Goal: Information Seeking & Learning: Find specific page/section

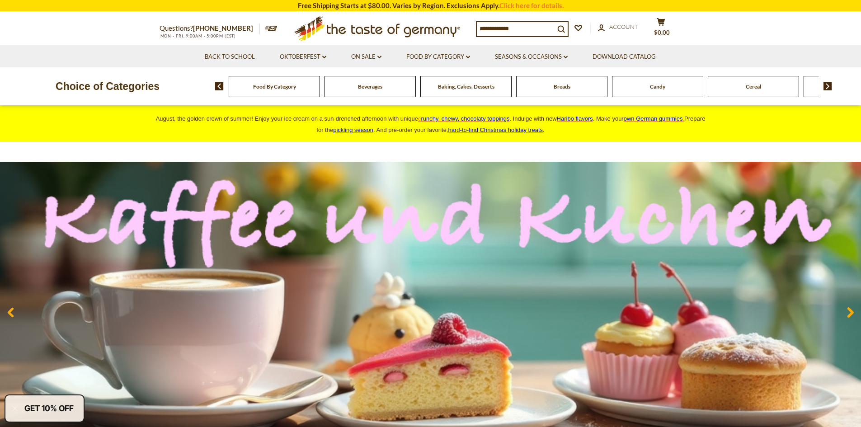
click at [827, 87] on img at bounding box center [827, 86] width 9 height 8
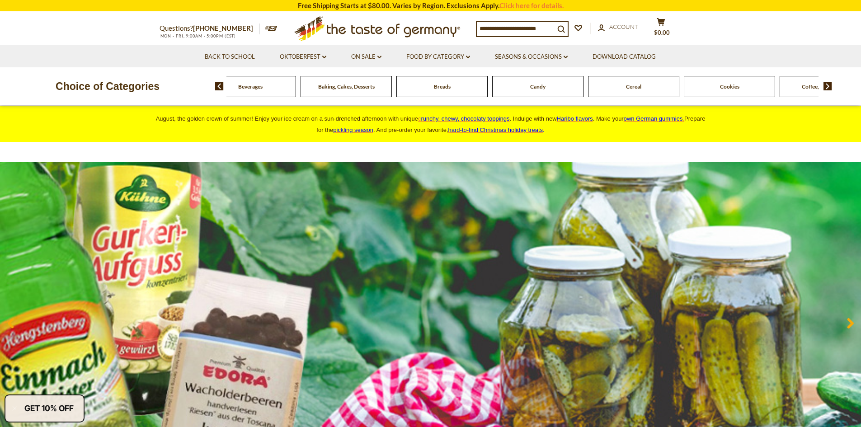
click at [827, 87] on img at bounding box center [827, 86] width 9 height 8
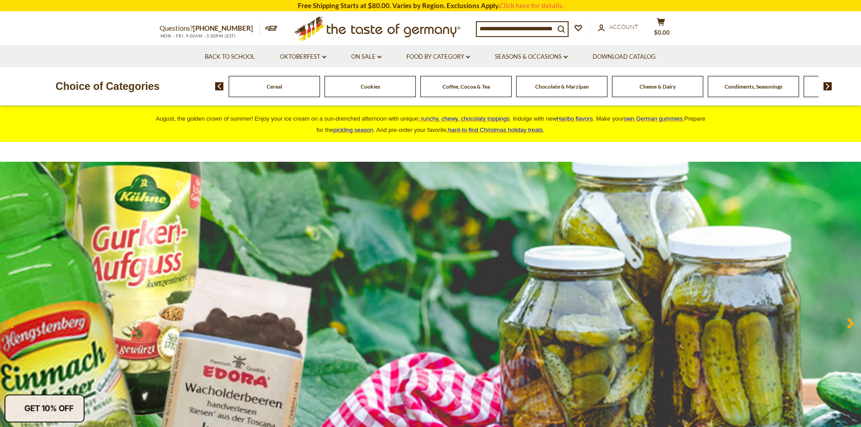
click at [827, 87] on img at bounding box center [827, 86] width 9 height 8
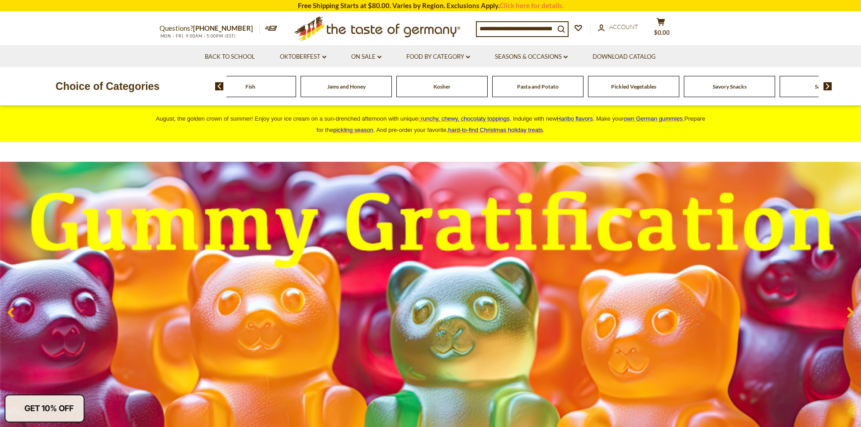
click at [827, 87] on img at bounding box center [827, 86] width 9 height 8
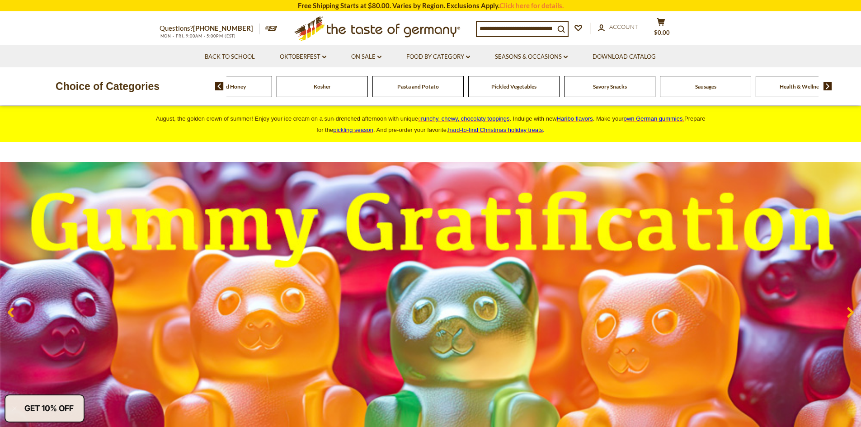
click at [827, 87] on img at bounding box center [827, 86] width 9 height 8
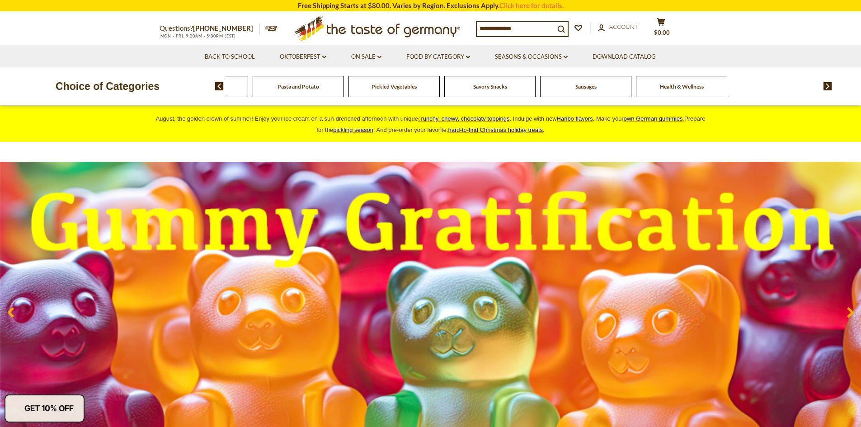
click at [827, 87] on img at bounding box center [827, 86] width 9 height 8
click at [215, 85] on img at bounding box center [219, 86] width 9 height 8
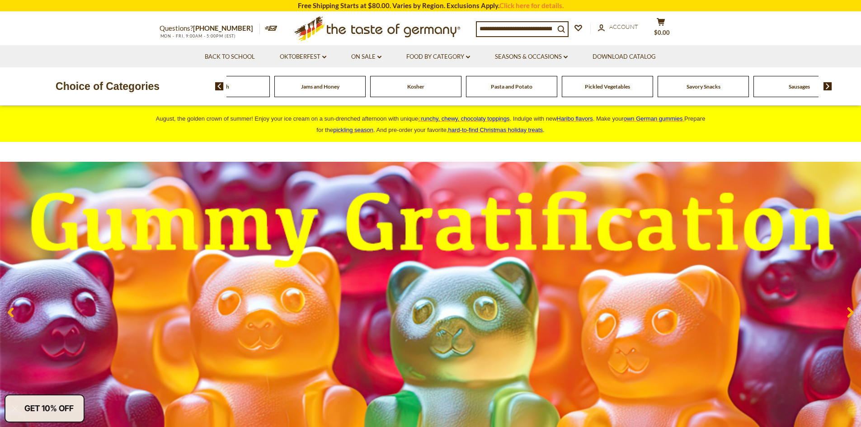
click at [215, 85] on img at bounding box center [219, 86] width 9 height 8
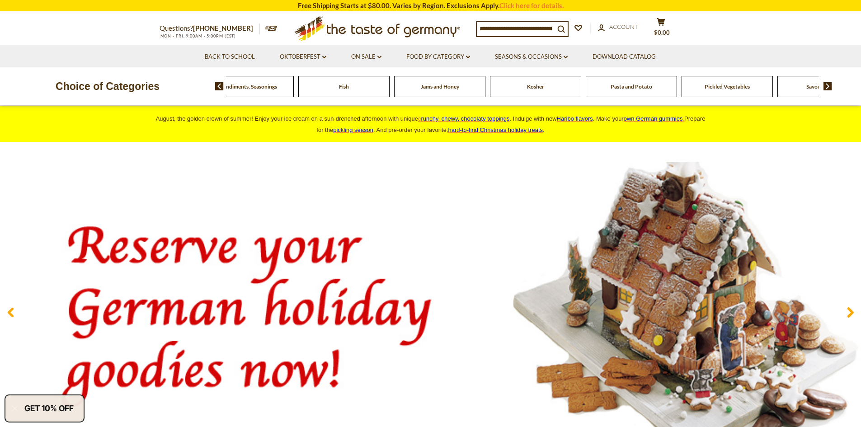
click at [215, 85] on img at bounding box center [219, 86] width 9 height 8
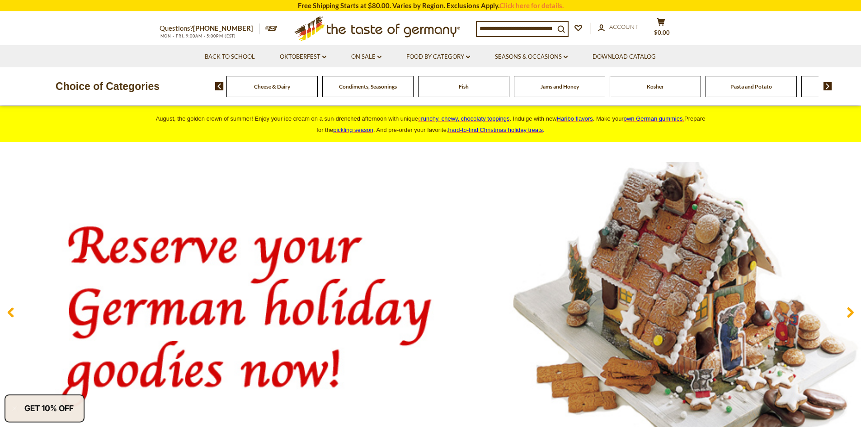
click at [215, 85] on img at bounding box center [219, 86] width 9 height 8
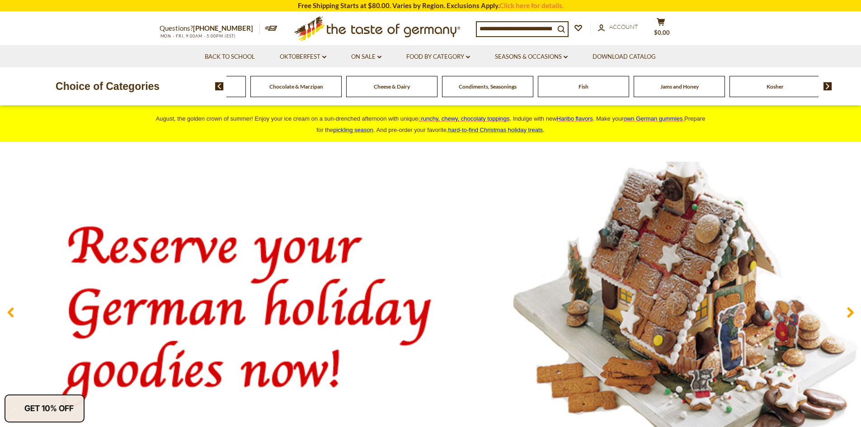
click at [215, 85] on img at bounding box center [219, 86] width 9 height 8
click at [298, 57] on link "Oktoberfest dropdown_arrow" at bounding box center [303, 57] width 47 height 10
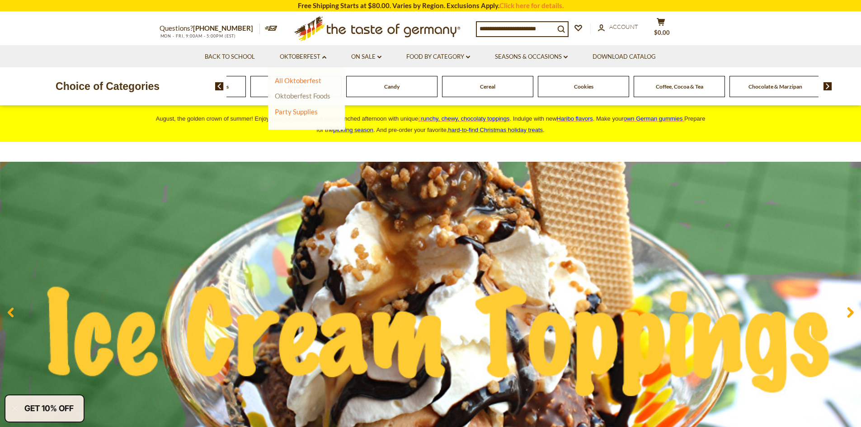
click at [315, 97] on link "Oktoberfest Foods" at bounding box center [303, 96] width 56 height 8
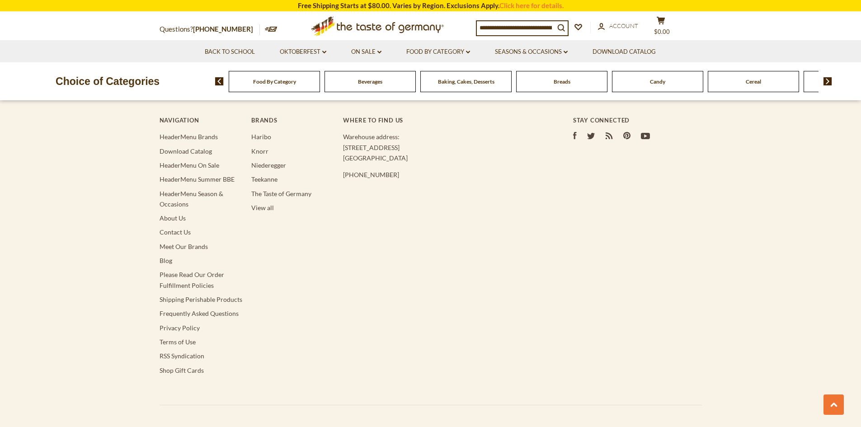
scroll to position [2124, 0]
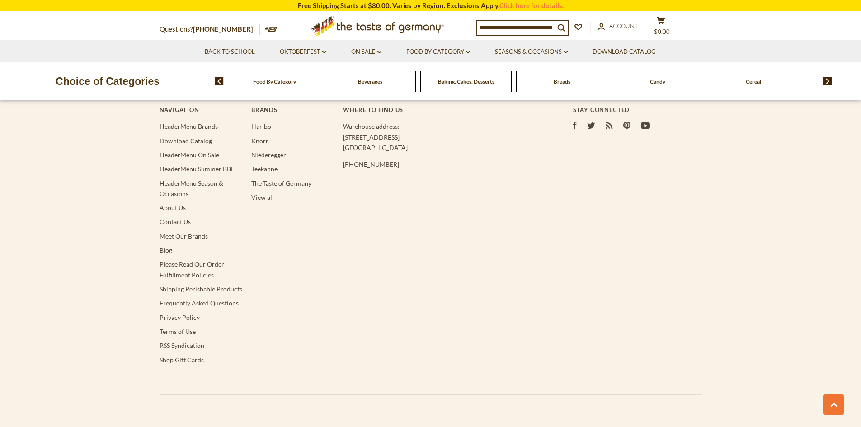
click at [218, 299] on link "Frequently Asked Questions" at bounding box center [199, 303] width 79 height 8
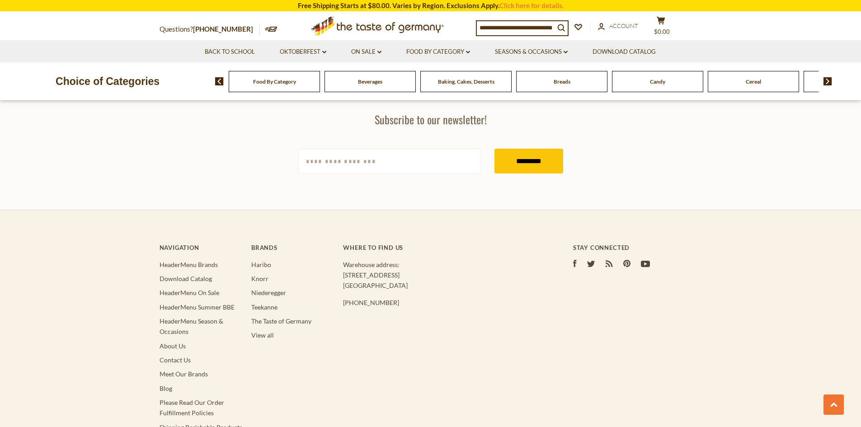
scroll to position [1132, 0]
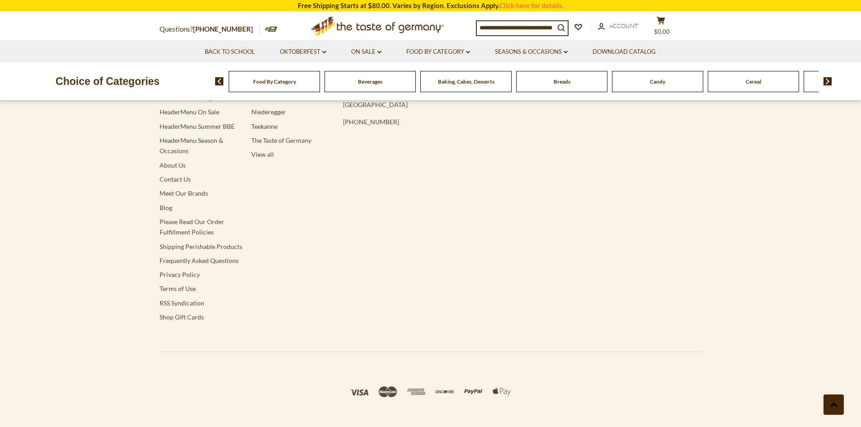
click at [834, 403] on icon at bounding box center [833, 405] width 7 height 5
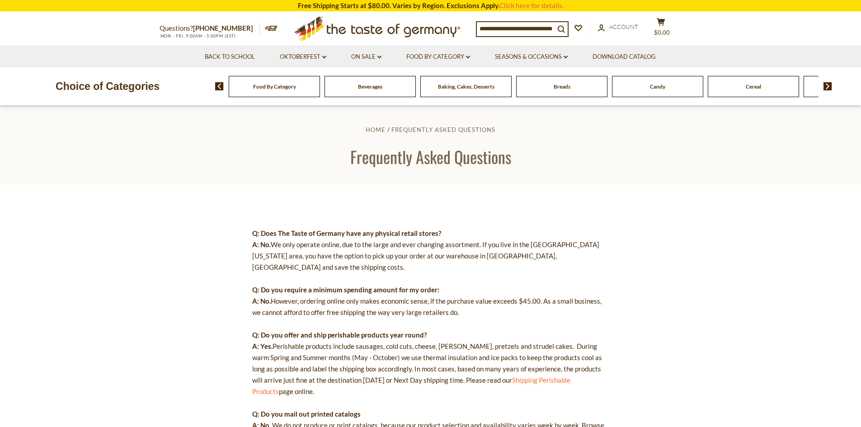
click at [265, 27] on icon at bounding box center [271, 28] width 13 height 5
drag, startPoint x: 240, startPoint y: 54, endPoint x: 257, endPoint y: 30, distance: 29.5
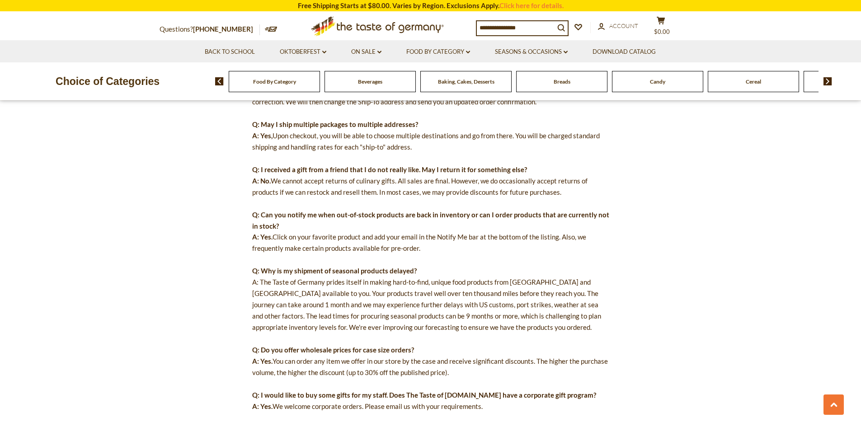
scroll to position [407, 0]
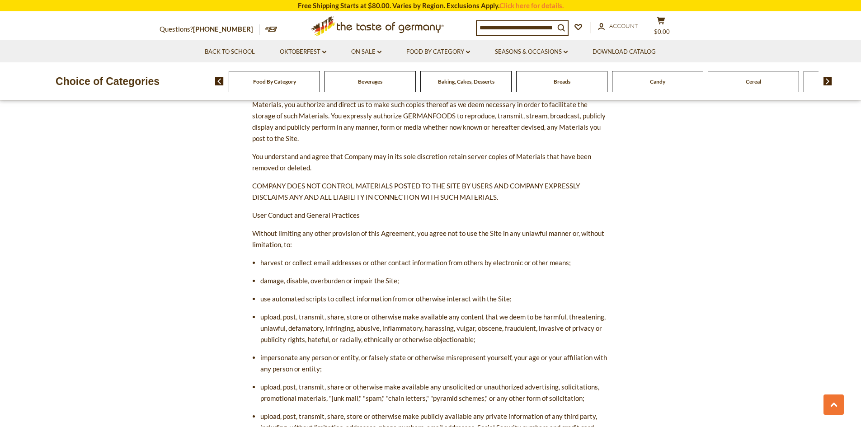
scroll to position [2260, 0]
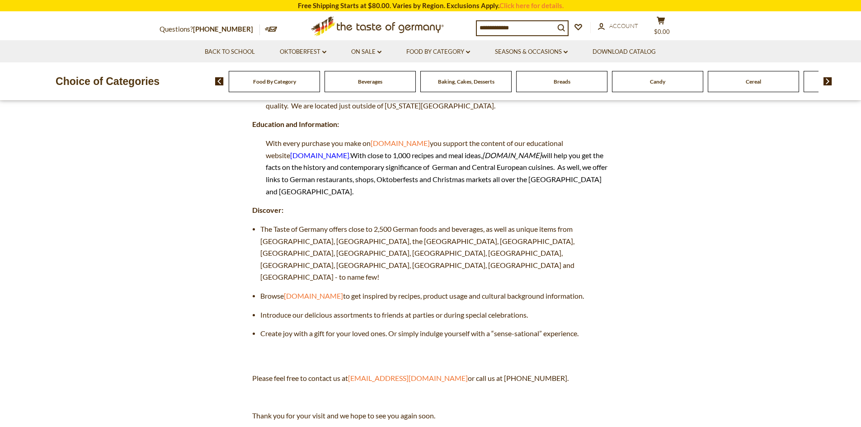
scroll to position [362, 0]
